Goal: Find specific page/section: Find specific page/section

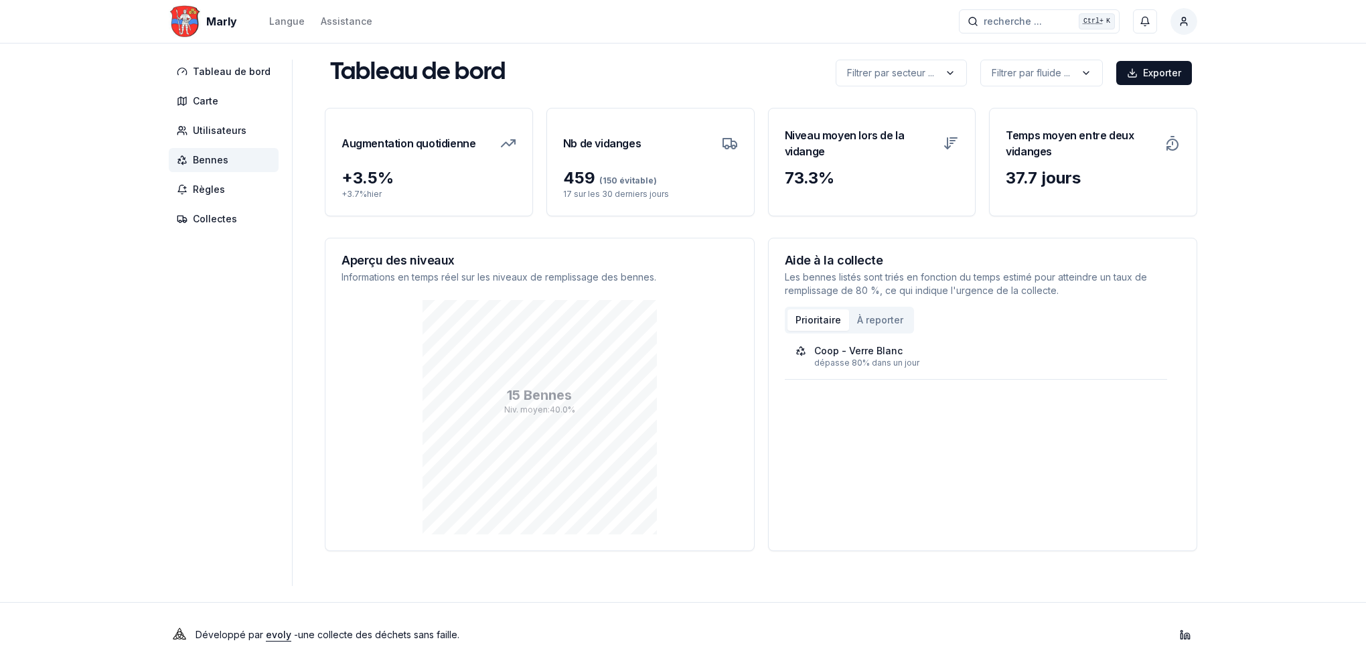
click at [224, 155] on span "Bennes" at bounding box center [210, 159] width 35 height 13
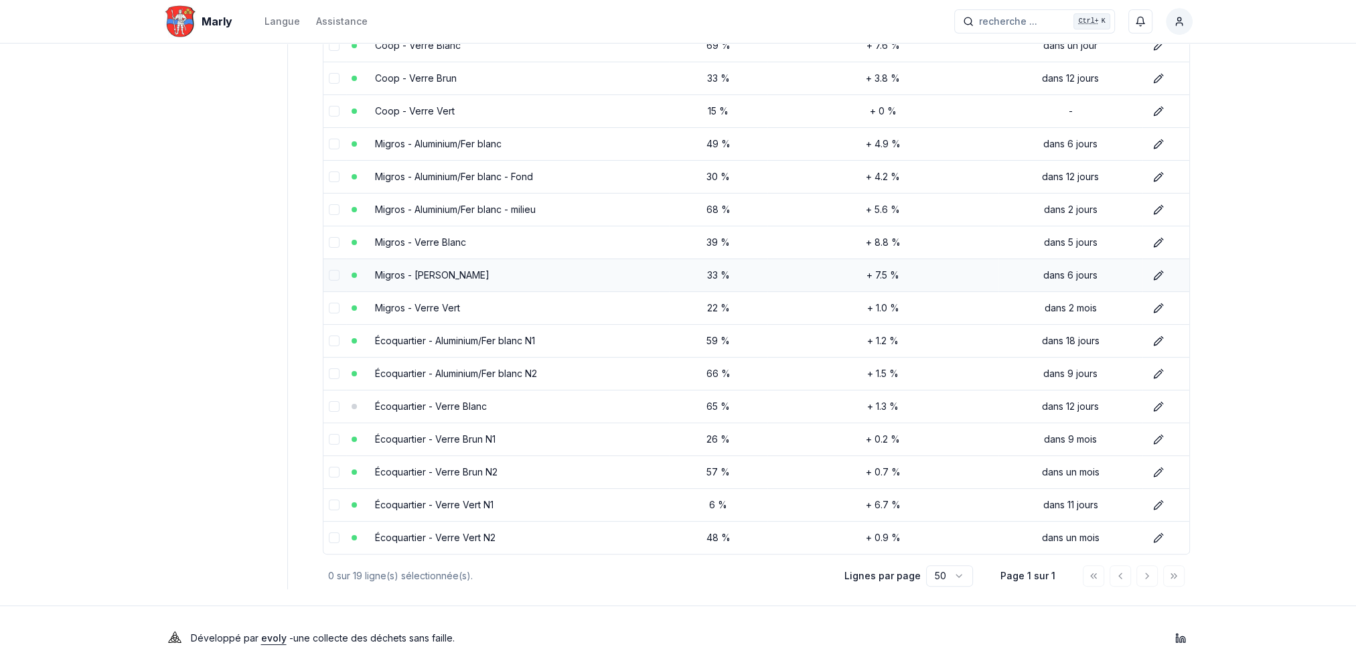
scroll to position [169, 0]
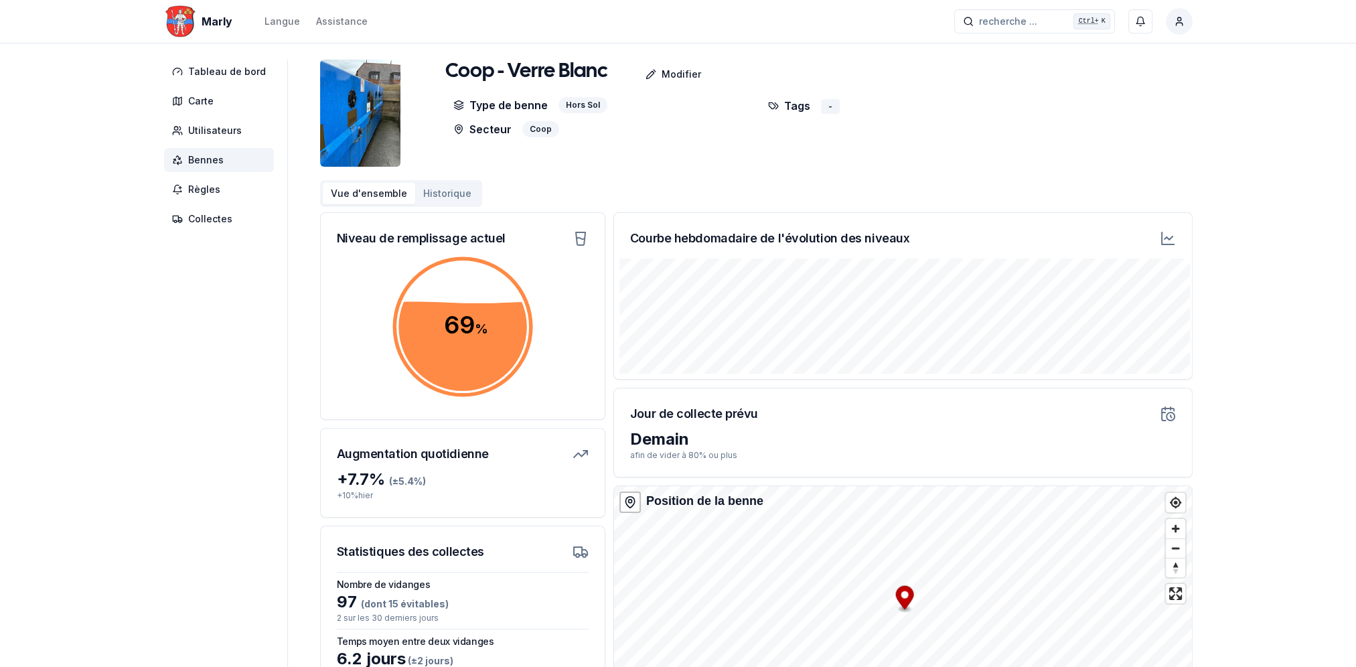
click at [208, 161] on span "Bennes" at bounding box center [205, 159] width 35 height 13
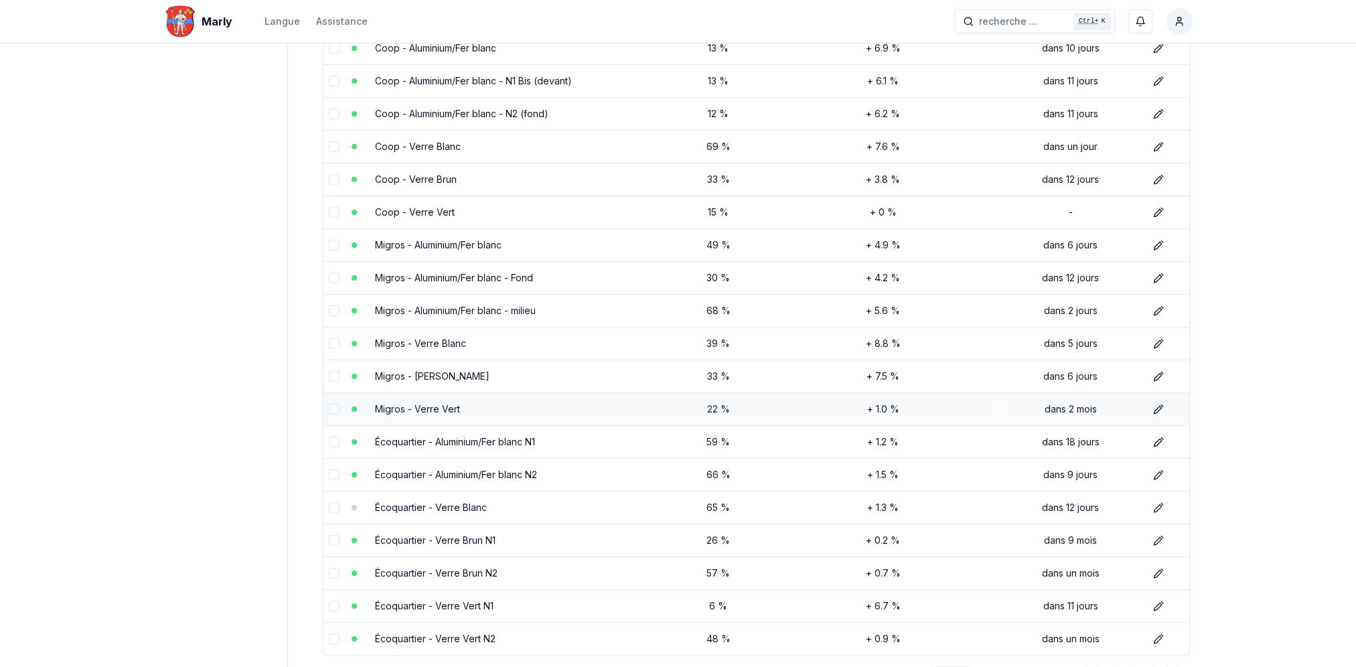
scroll to position [201, 0]
